Goal: Task Accomplishment & Management: Manage account settings

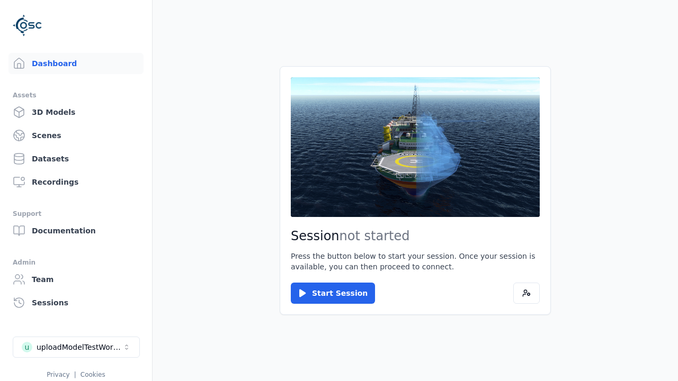
click at [76, 347] on div "uploadModelTestWorkspace" at bounding box center [80, 347] width 86 height 11
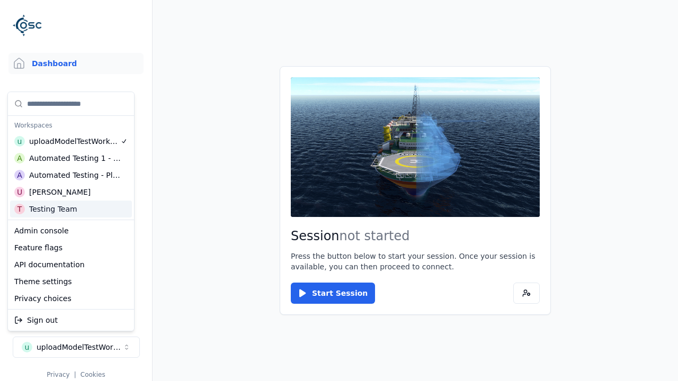
click at [339, 191] on html "Support Dashboard Assets 3D Models Scenes Datasets Recordings Support Documenta…" at bounding box center [339, 190] width 678 height 381
click at [76, 112] on link "3D Models" at bounding box center [75, 112] width 135 height 21
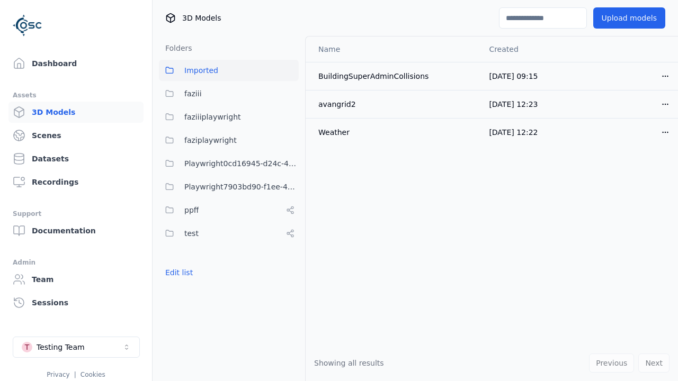
click at [179, 273] on button "Edit list" at bounding box center [179, 272] width 40 height 19
click at [189, 273] on link "Create folder" at bounding box center [189, 272] width 49 height 11
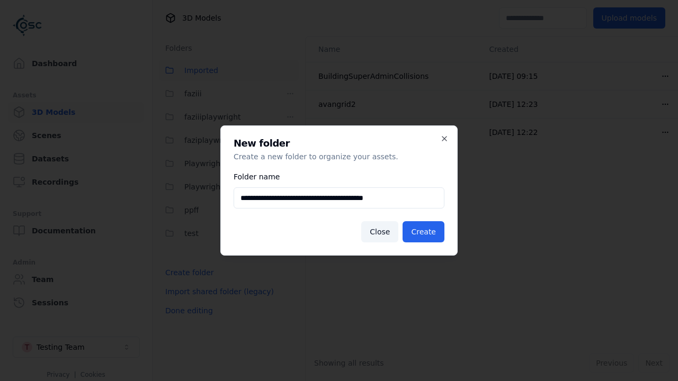
type input "**********"
click at [423, 232] on button "Create" at bounding box center [424, 231] width 42 height 21
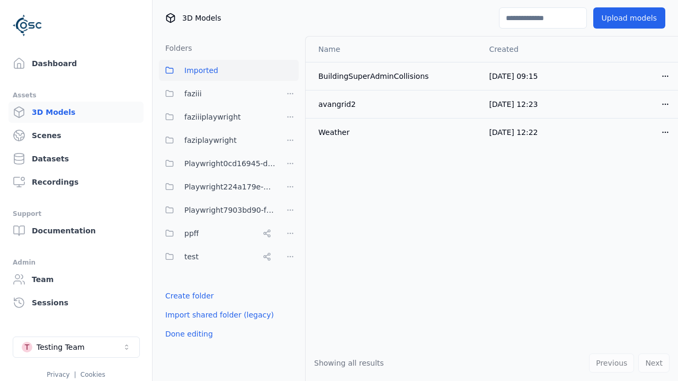
click at [189, 334] on button "Done editing" at bounding box center [189, 334] width 60 height 19
click at [179, 325] on button "Done editing" at bounding box center [189, 334] width 60 height 19
click at [290, 187] on html "Support Dashboard Assets 3D Models Scenes Datasets Recordings Support Documenta…" at bounding box center [339, 190] width 678 height 381
click at [290, 243] on div "Rename" at bounding box center [290, 242] width 71 height 17
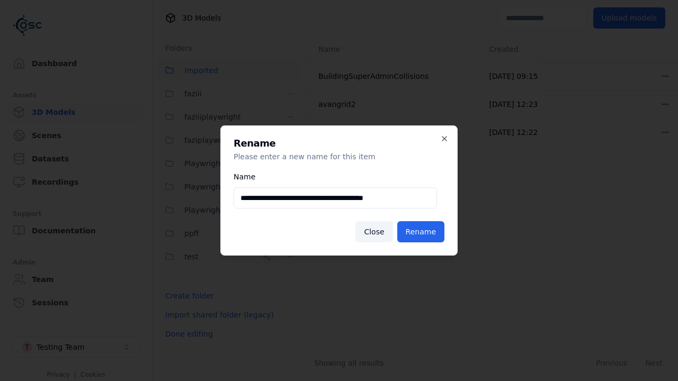
click at [335, 198] on input "**********" at bounding box center [335, 198] width 203 height 21
type input "**********"
click at [421, 232] on button "Rename" at bounding box center [420, 231] width 47 height 21
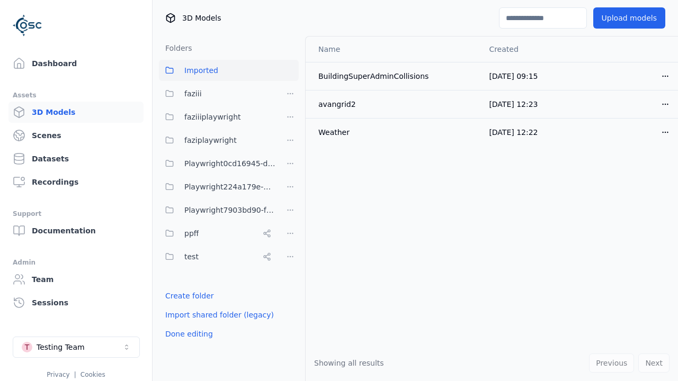
click at [189, 334] on button "Done editing" at bounding box center [189, 334] width 60 height 19
click at [179, 296] on button "Edit list" at bounding box center [179, 296] width 40 height 19
click at [290, 187] on html "Support Dashboard Assets 3D Models Scenes Datasets Recordings Support Documenta…" at bounding box center [339, 190] width 678 height 381
click at [290, 260] on div "Delete" at bounding box center [290, 259] width 71 height 17
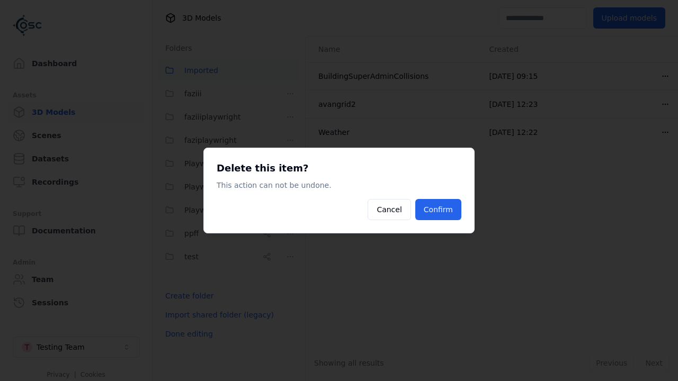
click at [438, 210] on button "Confirm" at bounding box center [438, 209] width 46 height 21
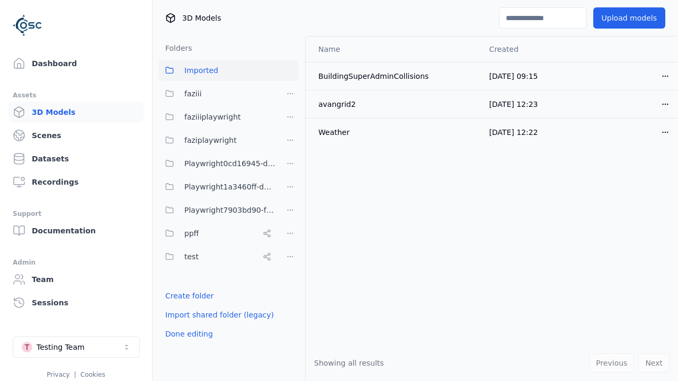
click at [189, 334] on button "Done editing" at bounding box center [189, 334] width 60 height 19
